Goal: Navigation & Orientation: Find specific page/section

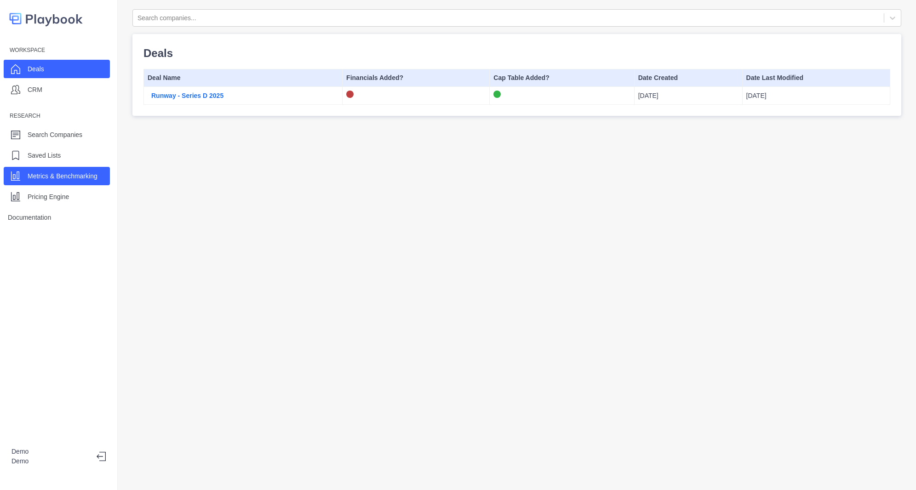
click at [51, 181] on p "Metrics & Benchmarking" at bounding box center [63, 177] width 70 height 10
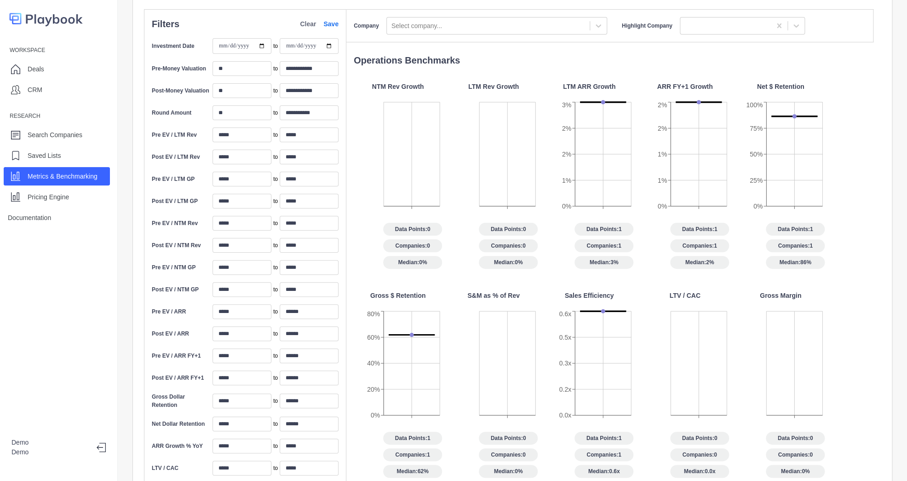
scroll to position [3, 0]
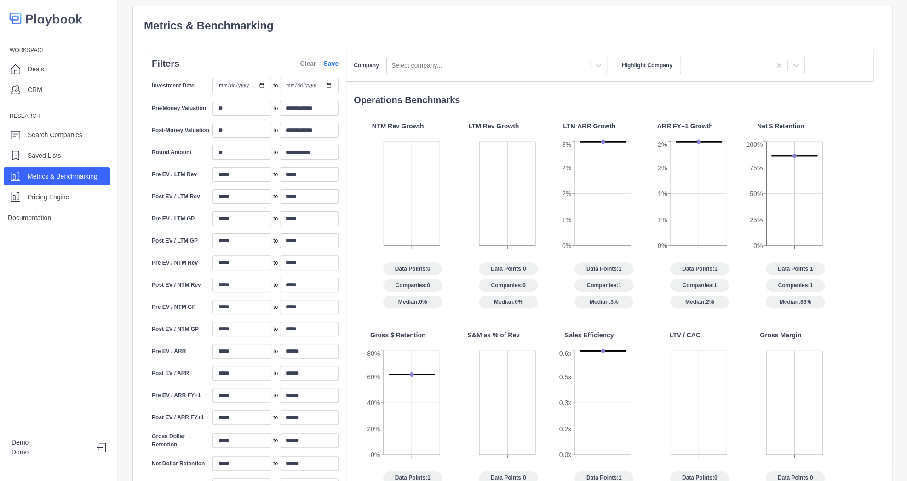
click at [313, 62] on p "Clear" at bounding box center [308, 64] width 16 height 10
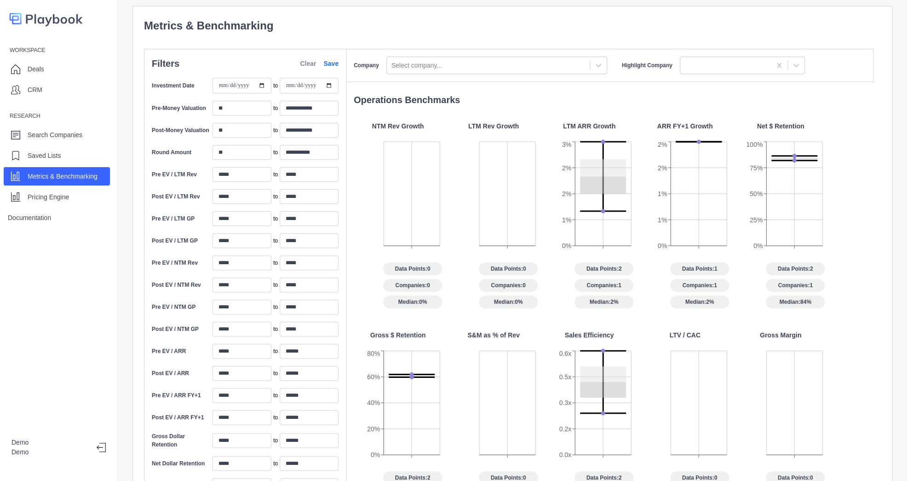
click at [313, 62] on p "Clear" at bounding box center [308, 64] width 16 height 10
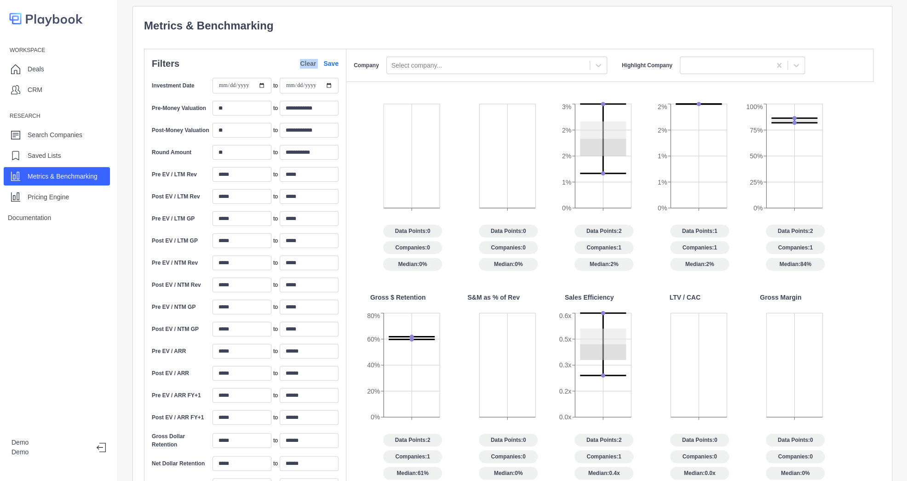
scroll to position [37, 0]
